Goal: Task Accomplishment & Management: Complete application form

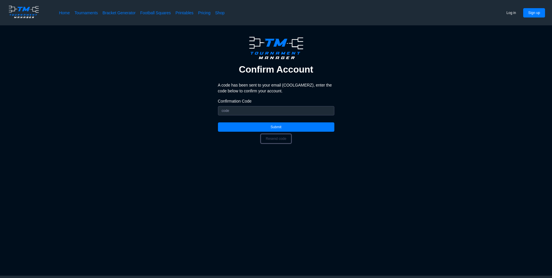
click at [278, 141] on button "Resend code" at bounding box center [276, 138] width 31 height 9
click at [259, 111] on input "Confirmation Code" at bounding box center [276, 110] width 116 height 9
type input "772929"
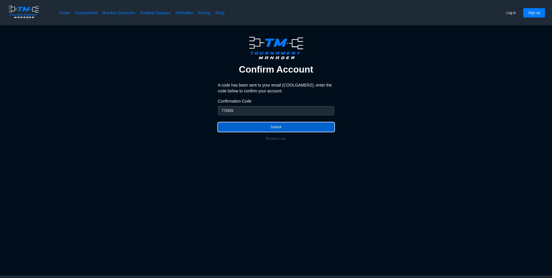
click at [301, 125] on button "Submit" at bounding box center [276, 126] width 116 height 9
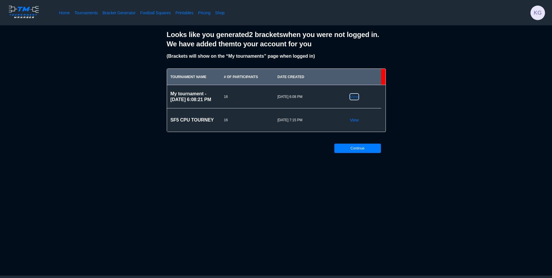
click at [352, 96] on link "View" at bounding box center [354, 97] width 9 height 6
click at [355, 121] on link "View" at bounding box center [354, 120] width 9 height 6
